Goal: Task Accomplishment & Management: Manage account settings

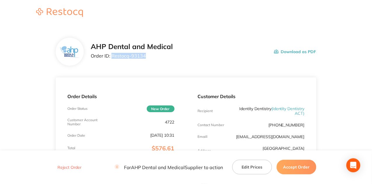
drag, startPoint x: 144, startPoint y: 56, endPoint x: 112, endPoint y: 58, distance: 32.2
click at [112, 58] on p "Order ID: Restocq- 93134" at bounding box center [132, 55] width 82 height 5
copy p "Restocq- 93134"
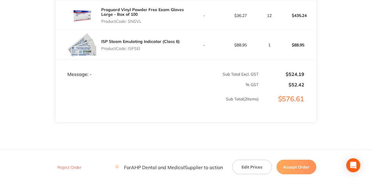
scroll to position [194, 0]
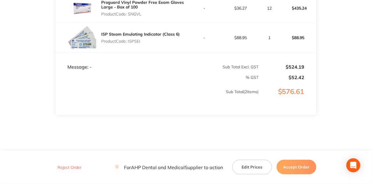
click at [296, 170] on button "Accept Order" at bounding box center [297, 167] width 40 height 15
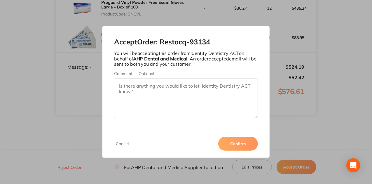
click at [245, 148] on button "Confirm" at bounding box center [238, 144] width 40 height 14
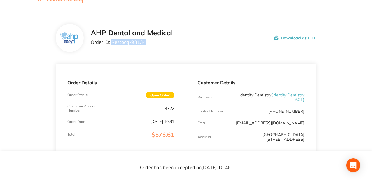
scroll to position [0, 0]
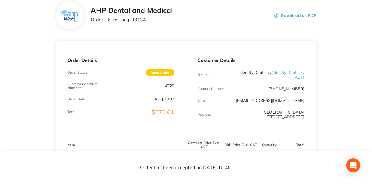
scroll to position [39, 0]
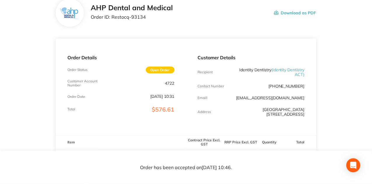
drag, startPoint x: 249, startPoint y: 111, endPoint x: 331, endPoint y: 112, distance: 82.3
click at [331, 112] on main "AHP Dental and Medical Order ID: Restocq- 93134 Download as PDF Order Details O…" at bounding box center [186, 152] width 372 height 330
click at [139, 39] on div "Order Details Order Status Open Order Customer Account Number 4722 Order Date S…" at bounding box center [121, 87] width 130 height 97
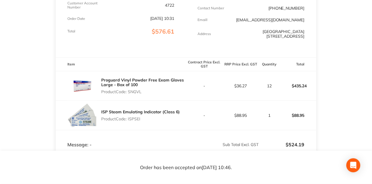
scroll to position [136, 0]
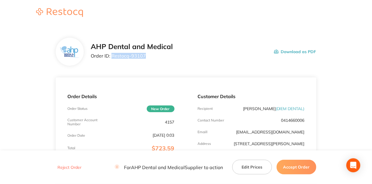
drag, startPoint x: 144, startPoint y: 55, endPoint x: 112, endPoint y: 56, distance: 32.7
click at [112, 56] on p "Order ID: Restocq- 93107" at bounding box center [132, 55] width 82 height 5
copy p "Restocq- 93107"
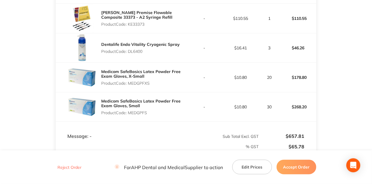
scroll to position [250, 0]
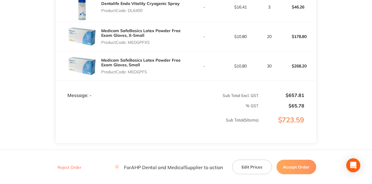
click at [304, 166] on button "Accept Order" at bounding box center [297, 167] width 40 height 15
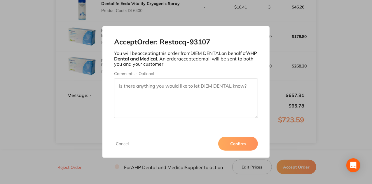
click at [244, 140] on button "Confirm" at bounding box center [238, 144] width 40 height 14
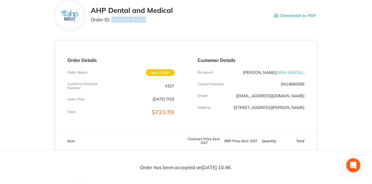
scroll to position [36, 0]
click at [135, 20] on p "Order ID: Restocq- 93107" at bounding box center [132, 19] width 82 height 5
drag, startPoint x: 138, startPoint y: 19, endPoint x: 155, endPoint y: 19, distance: 17.2
click at [155, 19] on p "Order ID: Restocq- 93107" at bounding box center [132, 19] width 82 height 5
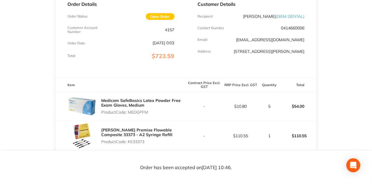
scroll to position [95, 0]
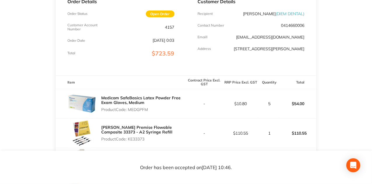
drag, startPoint x: 150, startPoint y: 111, endPoint x: 121, endPoint y: 104, distance: 29.7
click at [121, 104] on div "Medicom SafeBasics Latex Powder Free Exam Gloves, Medium Product Code: MEDGPFM" at bounding box center [143, 103] width 85 height 21
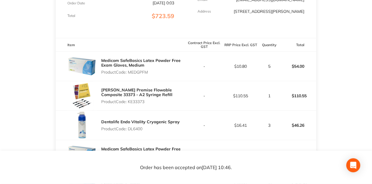
scroll to position [134, 0]
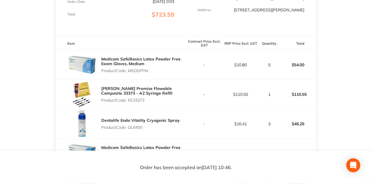
drag, startPoint x: 148, startPoint y: 100, endPoint x: 127, endPoint y: 100, distance: 20.4
click at [127, 100] on p "Product Code: KE33373" at bounding box center [143, 100] width 85 height 5
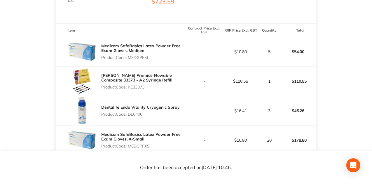
scroll to position [153, 0]
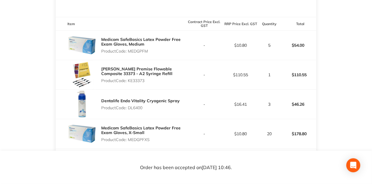
drag, startPoint x: 150, startPoint y: 106, endPoint x: 129, endPoint y: 109, distance: 21.2
click at [129, 109] on p "Product Code: DL6400" at bounding box center [140, 107] width 79 height 5
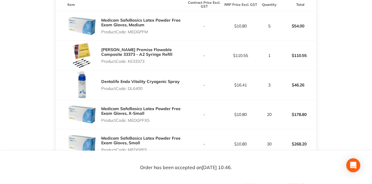
scroll to position [173, 0]
drag, startPoint x: 152, startPoint y: 121, endPoint x: 128, endPoint y: 121, distance: 23.1
click at [128, 121] on p "Product Code: MEDGPFXS" at bounding box center [143, 120] width 85 height 5
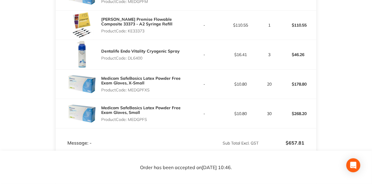
scroll to position [212, 0]
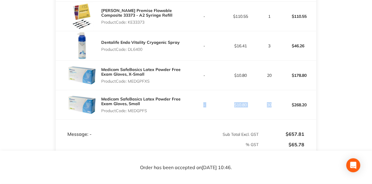
drag, startPoint x: 275, startPoint y: 102, endPoint x: 146, endPoint y: 108, distance: 128.9
click at [146, 108] on tr "Medicom SafeBasics Latex Powder Free Exam Gloves, Small Product Code: MEDGPFS -…" at bounding box center [186, 104] width 261 height 29
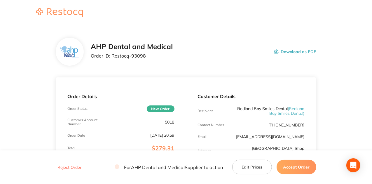
click at [182, 15] on header at bounding box center [186, 13] width 372 height 26
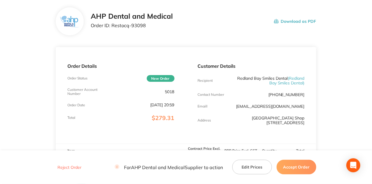
scroll to position [39, 0]
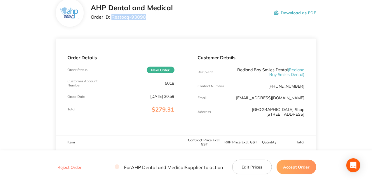
drag, startPoint x: 145, startPoint y: 17, endPoint x: 112, endPoint y: 19, distance: 33.9
click at [112, 19] on p "Order ID: Restocq- 93098" at bounding box center [132, 16] width 82 height 5
copy p "Restocq- 93098"
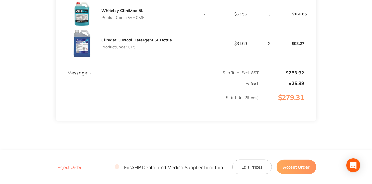
scroll to position [194, 0]
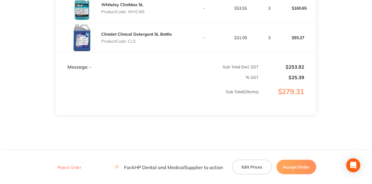
click at [297, 166] on button "Accept Order" at bounding box center [297, 167] width 40 height 15
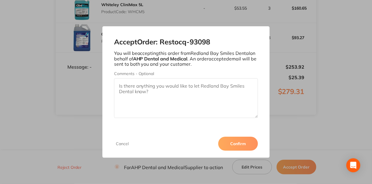
click at [236, 143] on button "Confirm" at bounding box center [238, 144] width 40 height 14
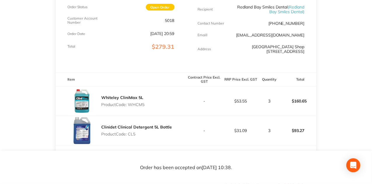
scroll to position [151, 0]
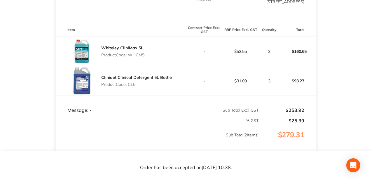
drag, startPoint x: 131, startPoint y: 60, endPoint x: 182, endPoint y: 60, distance: 50.8
click at [182, 60] on div "Whiteley CliniMax 5L Product Code: WHCM5" at bounding box center [121, 51] width 130 height 29
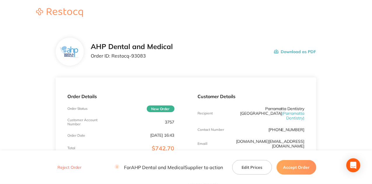
drag, startPoint x: 146, startPoint y: 55, endPoint x: 112, endPoint y: 56, distance: 33.9
click at [112, 56] on p "Order ID: Restocq- 93083" at bounding box center [132, 55] width 82 height 5
copy p "Restocq- 93083"
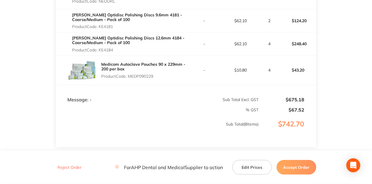
scroll to position [331, 0]
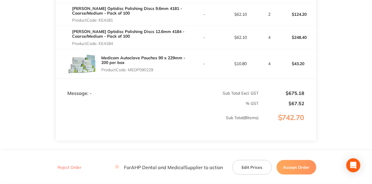
click at [290, 162] on button "Accept Order" at bounding box center [297, 167] width 40 height 15
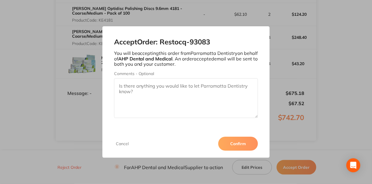
click at [235, 141] on button "Confirm" at bounding box center [238, 144] width 40 height 14
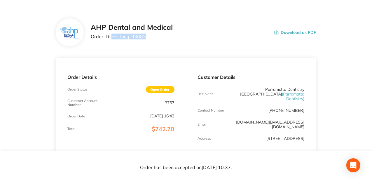
scroll to position [0, 0]
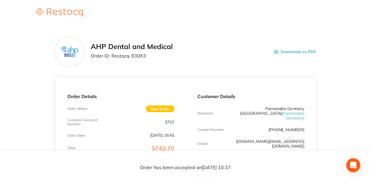
click at [153, 80] on div "Order Details Order Status Open Order Customer Account Number 3757 Order Date […" at bounding box center [121, 127] width 130 height 101
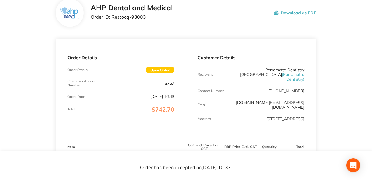
scroll to position [58, 0]
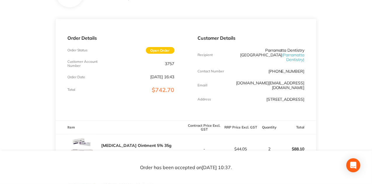
click at [139, 96] on div "Order Details Order Status Open Order Customer Account Number 3757 Order Date […" at bounding box center [121, 69] width 130 height 101
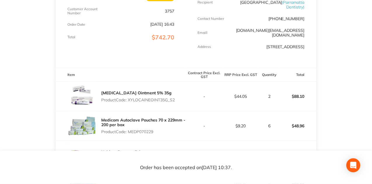
scroll to position [132, 0]
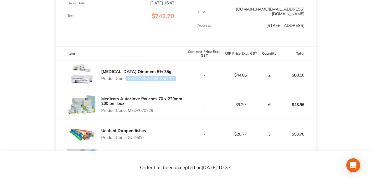
drag, startPoint x: 123, startPoint y: 72, endPoint x: 192, endPoint y: 69, distance: 68.9
click at [192, 69] on tr "[MEDICAL_DATA] Ointment 5% 35g Product Code: XYLOCAINEOINT35G_S2 - $44.05 2 $88…" at bounding box center [186, 74] width 261 height 29
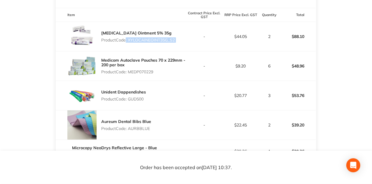
scroll to position [171, 0]
drag, startPoint x: 140, startPoint y: 68, endPoint x: 252, endPoint y: 60, distance: 112.9
click at [252, 60] on tr "Medicom Autoclave Pouches 70 x 229mm - 200 per box Product Code: MEDP070229 - $…" at bounding box center [186, 65] width 261 height 29
drag, startPoint x: 249, startPoint y: 94, endPoint x: 273, endPoint y: 89, distance: 23.9
click at [273, 89] on tr "Unident Dappendishes Product Code: GUD500 - $20.77 3 $53.76" at bounding box center [186, 95] width 261 height 29
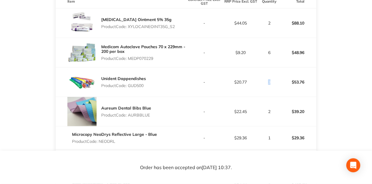
scroll to position [191, 0]
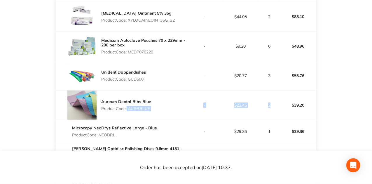
drag, startPoint x: 276, startPoint y: 101, endPoint x: 126, endPoint y: 103, distance: 150.7
click at [126, 103] on tr "Aureum Dental Bibs Blue Product Code: AURBBLUE - $22.45 2 $39.20" at bounding box center [186, 105] width 261 height 29
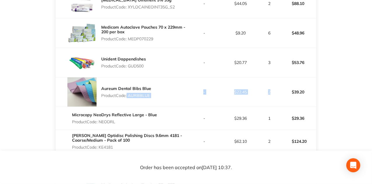
scroll to position [210, 0]
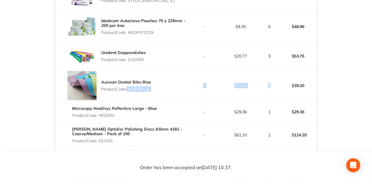
drag, startPoint x: 159, startPoint y: 111, endPoint x: 103, endPoint y: 112, distance: 56.1
click at [103, 112] on div "Microcopy NeoDrys Reflective Large - Blue Product Code: NEODRL" at bounding box center [121, 112] width 130 height 16
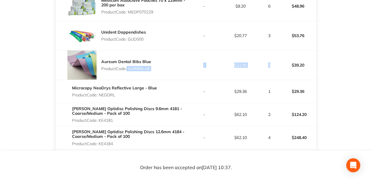
scroll to position [249, 0]
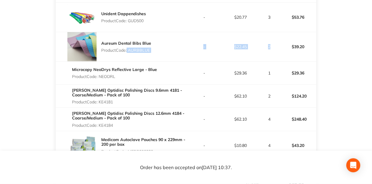
drag, startPoint x: 88, startPoint y: 98, endPoint x: 58, endPoint y: 96, distance: 29.8
click at [58, 96] on div "[PERSON_NAME] Optidisc Polishing Discs 9.6mm 4181 - Coarse/Medium - Pack of 100…" at bounding box center [121, 96] width 130 height 21
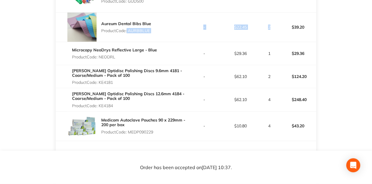
drag, startPoint x: 115, startPoint y: 96, endPoint x: 99, endPoint y: 102, distance: 17.7
click at [99, 102] on div "[PERSON_NAME] Optidisc Polishing Discs 12.6mm 4184 - Coarse/Medium - Pack of 10…" at bounding box center [129, 99] width 114 height 21
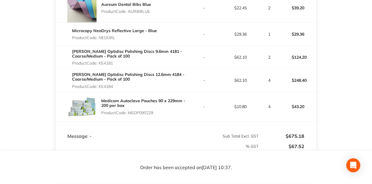
click at [170, 110] on p "Product Code: MEDP090229" at bounding box center [143, 112] width 85 height 5
click at [115, 82] on div "[PERSON_NAME] Optidisc Polishing Discs 12.6mm 4184 - Coarse/Medium - Pack of 10…" at bounding box center [129, 80] width 114 height 21
